Goal: Task Accomplishment & Management: Complete application form

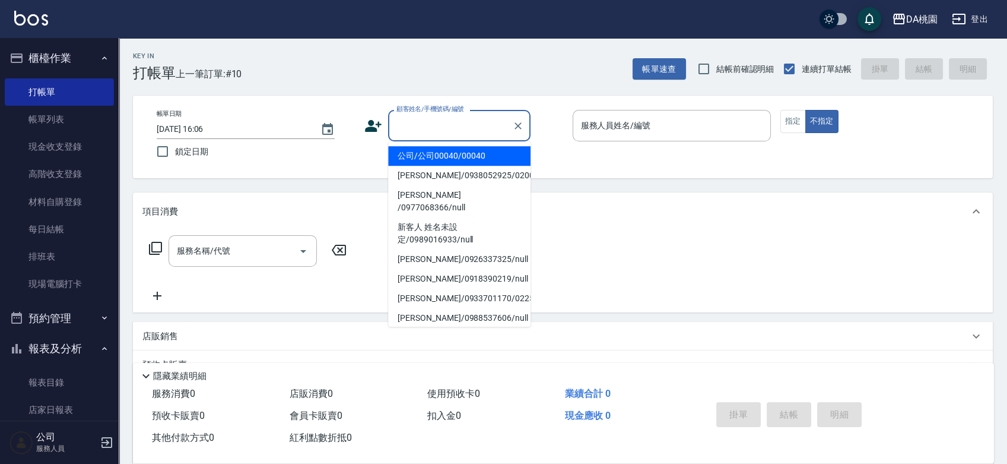
click at [461, 132] on input "顧客姓名/手機號碼/編號" at bounding box center [451, 125] width 114 height 21
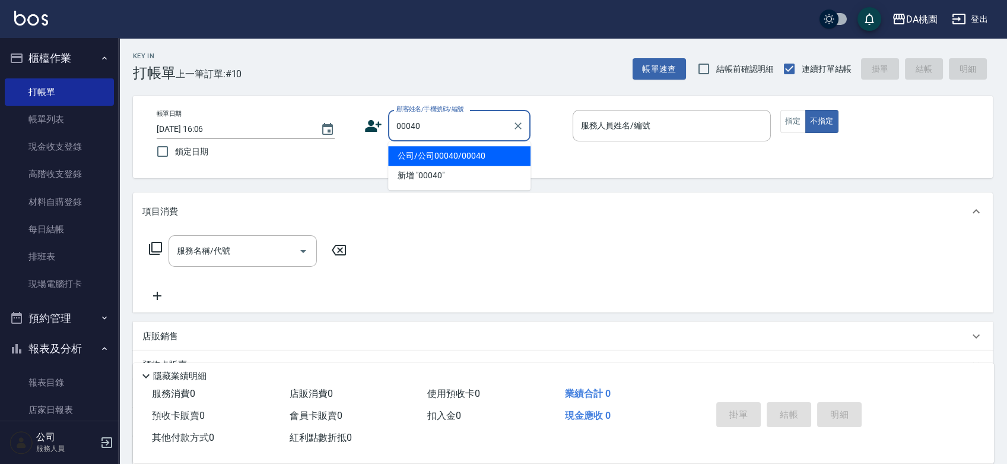
type input "00040"
type input "1"
type input "公司/公司00040/00040"
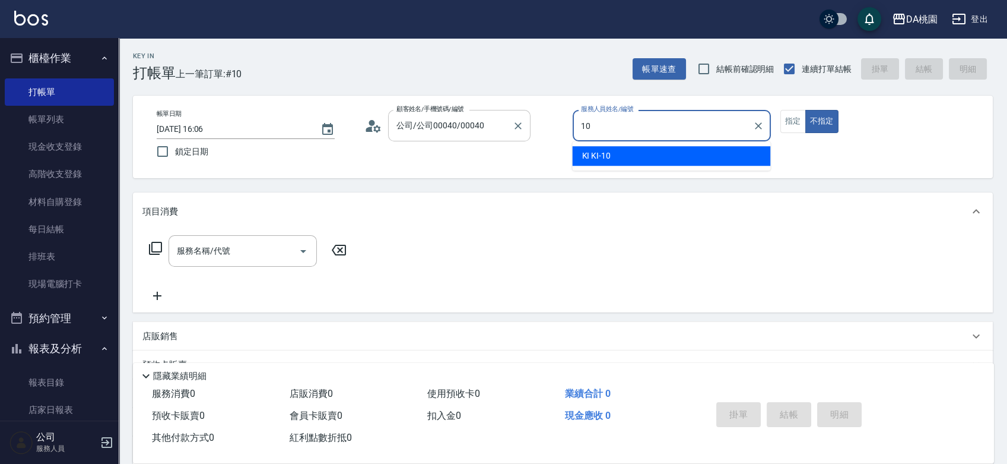
type input "KI KI -10"
type button "false"
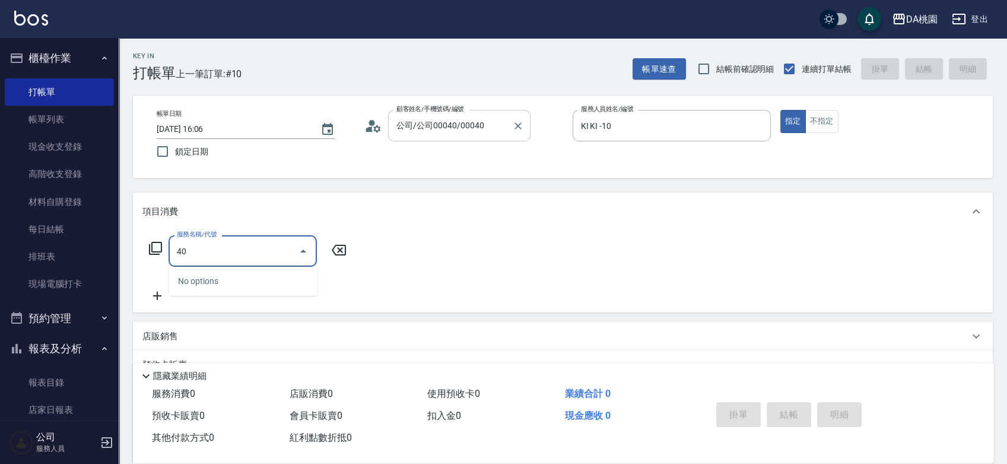
type input "400"
type input "150"
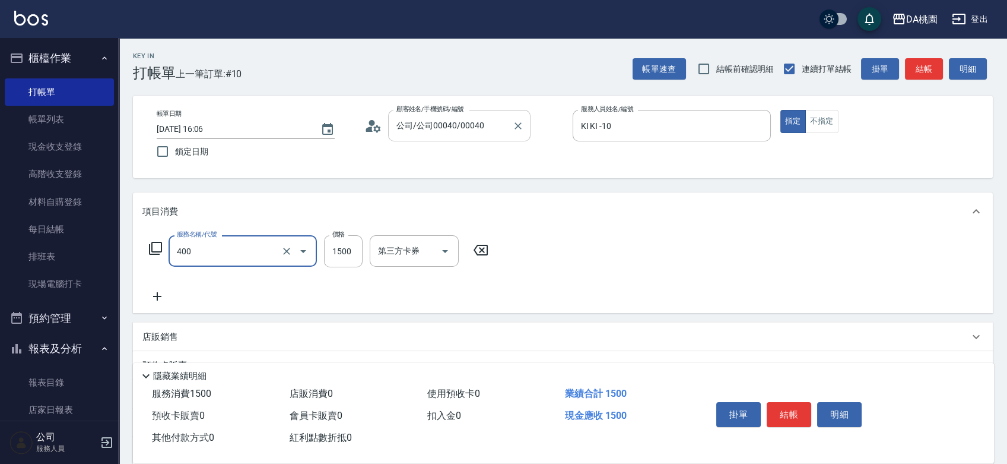
type input "染髮(400)"
type input "1"
type input "0"
type input "150"
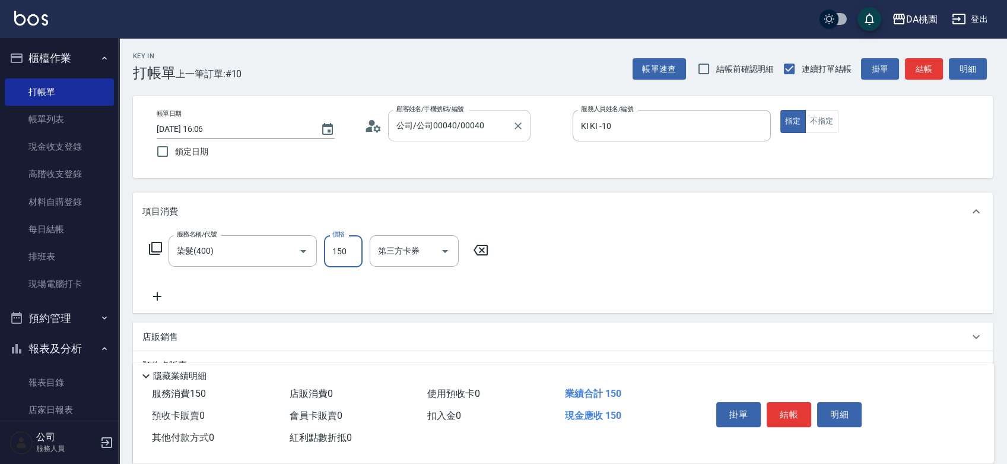
type input "1500"
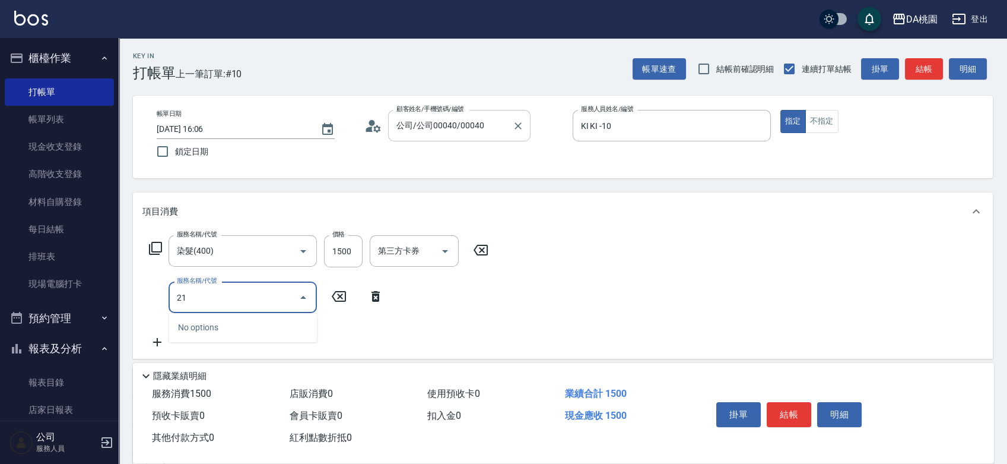
type input "210"
type input "180"
type input "補燙&局部燙(210)"
click at [791, 422] on button "結帳" at bounding box center [789, 414] width 45 height 25
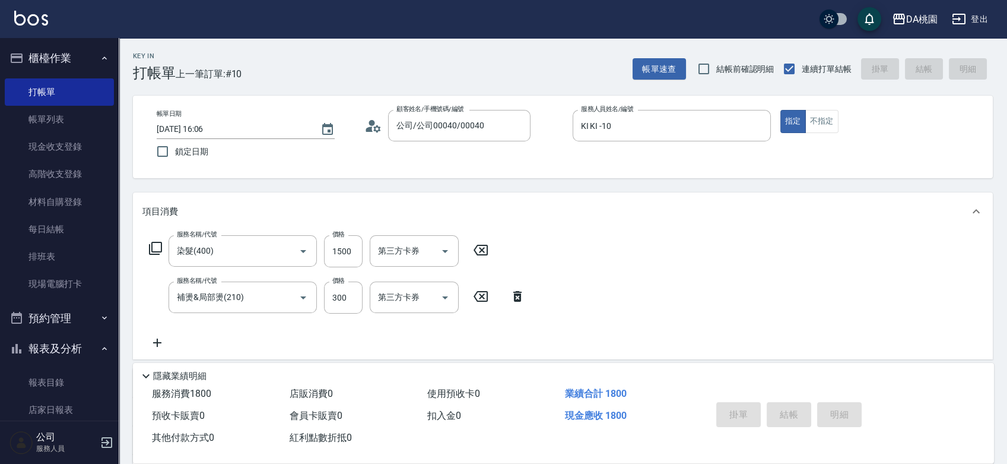
type input "[DATE] 16:48"
type input "0"
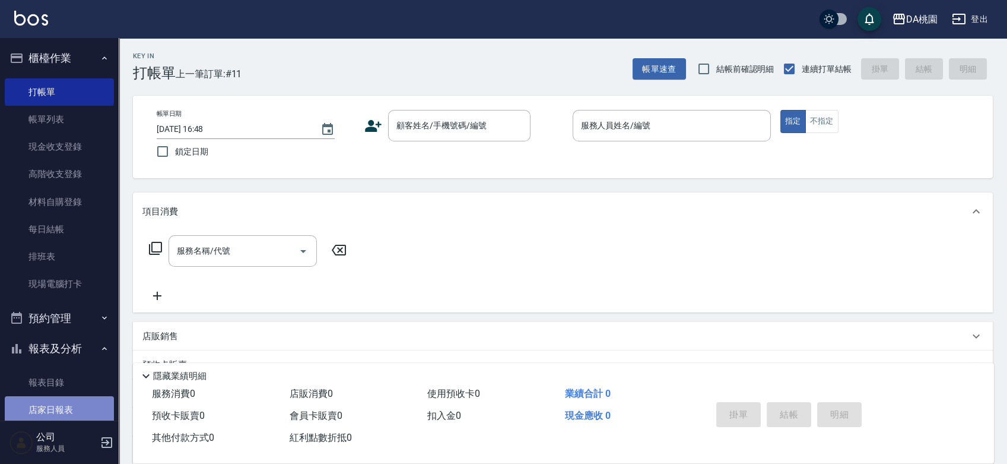
click at [74, 401] on link "店家日報表" at bounding box center [59, 409] width 109 height 27
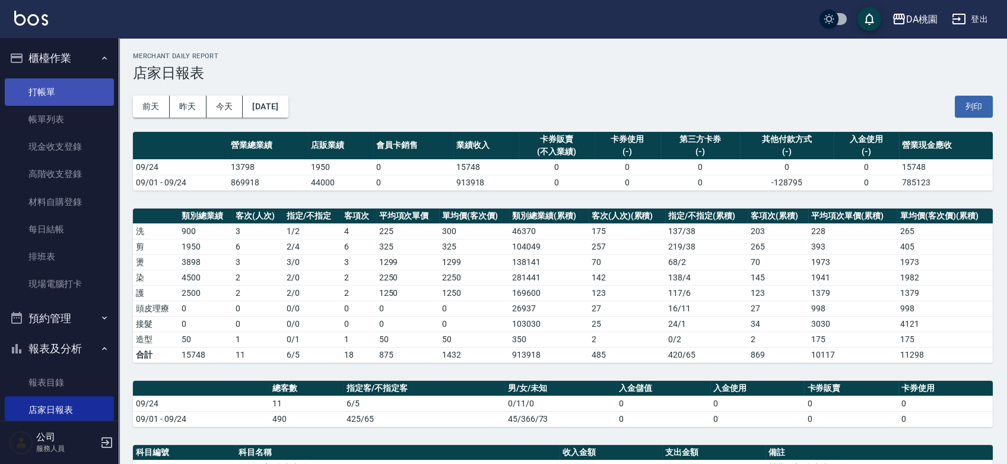
click at [37, 97] on link "打帳單" at bounding box center [59, 91] width 109 height 27
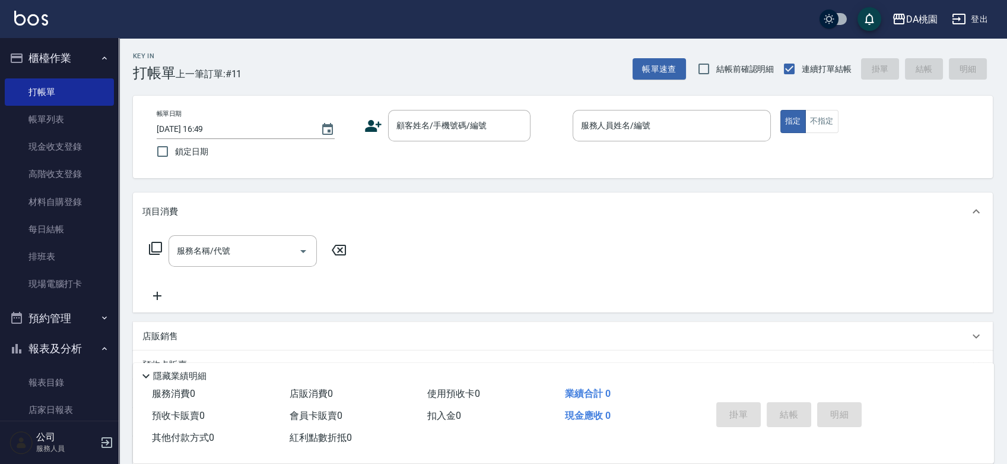
click at [546, 167] on div "帳單日期 [DATE] 16:49 鎖定日期 顧客姓名/手機號碼/編號 顧客姓名/手機號碼/編號 服務人員姓名/編號 服務人員姓名/編號 指定 不指定" at bounding box center [563, 137] width 860 height 83
